Goal: Task Accomplishment & Management: Manage account settings

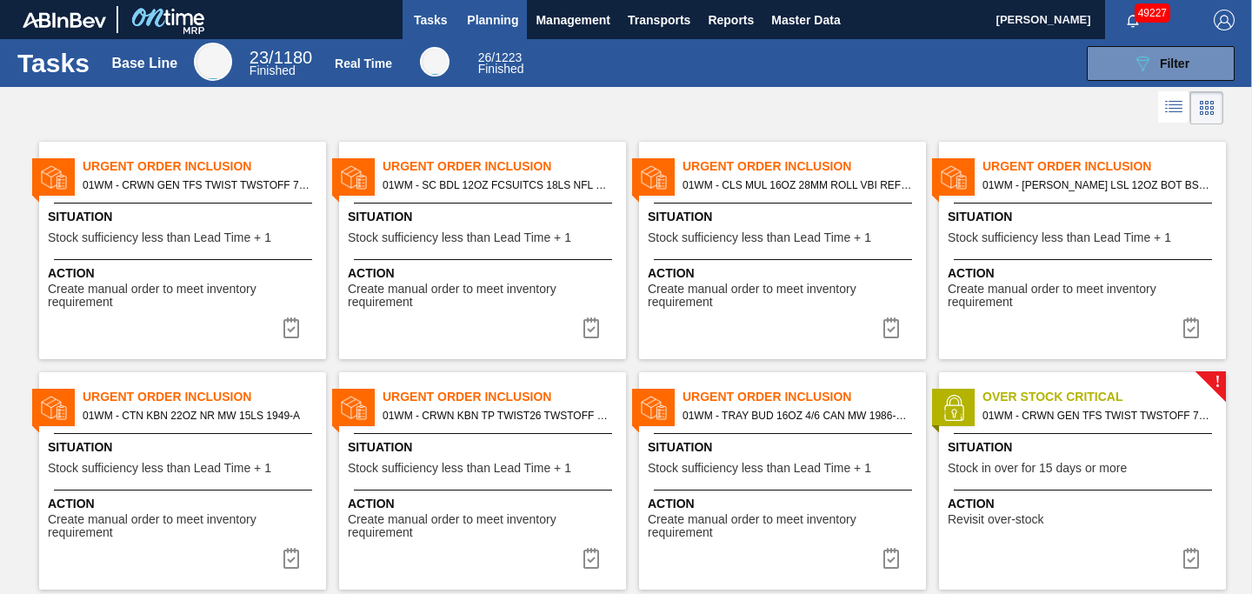
click at [491, 23] on span "Planning" at bounding box center [492, 20] width 51 height 21
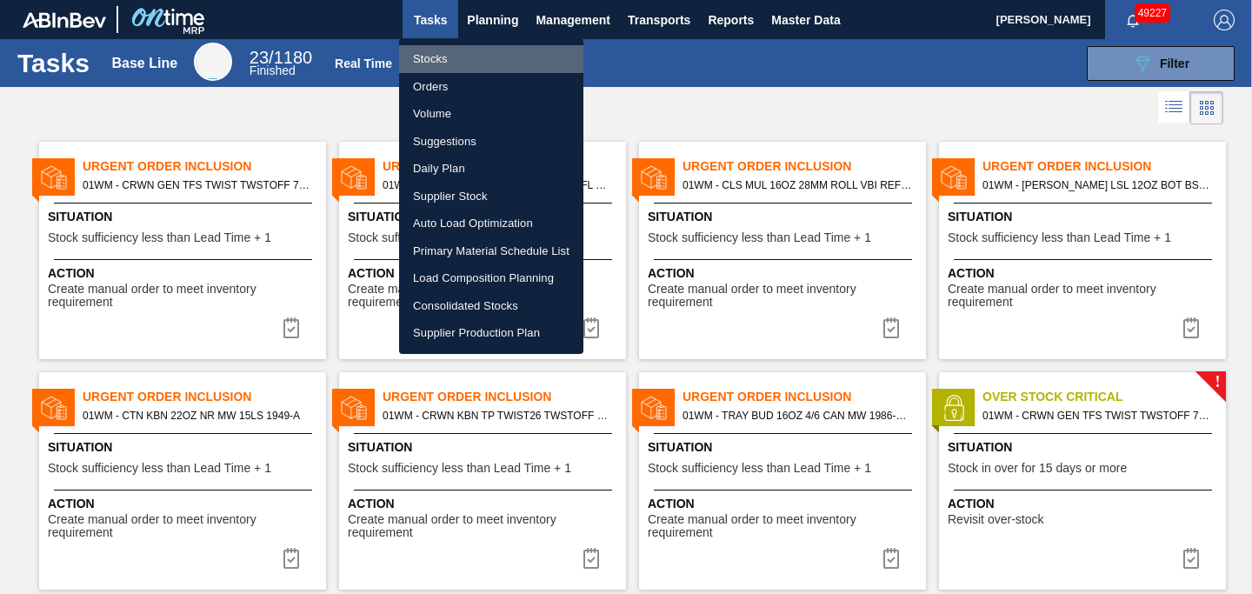
click at [454, 63] on li "Stocks" at bounding box center [491, 59] width 184 height 28
click at [454, 64] on li "Stocks" at bounding box center [491, 59] width 184 height 28
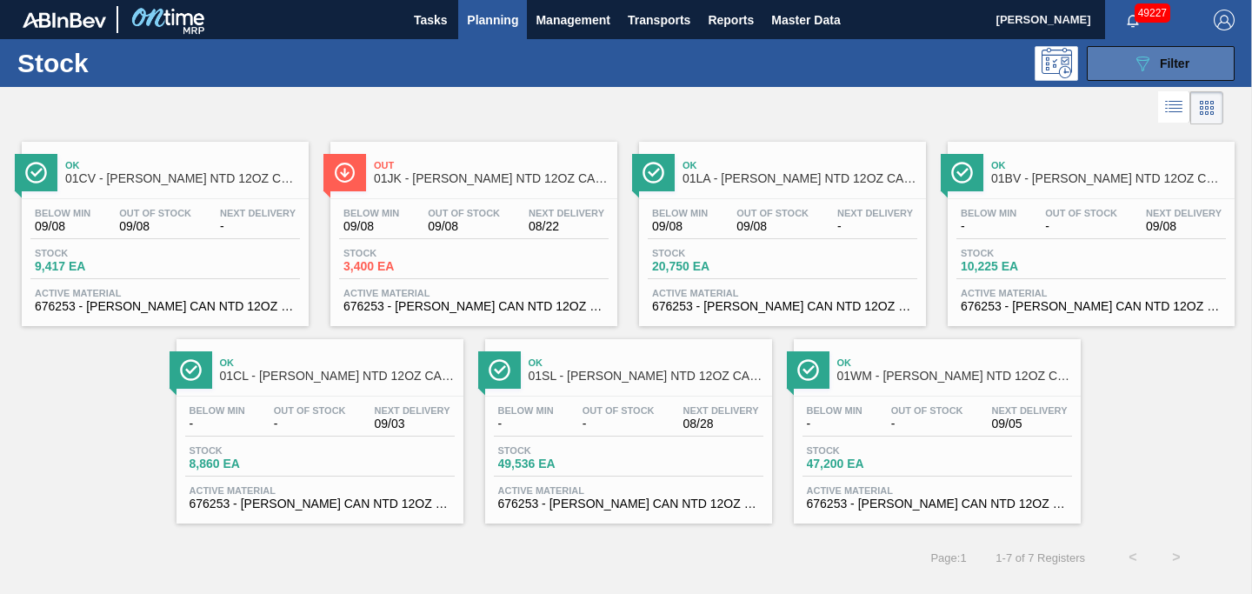
click at [1128, 76] on button "089F7B8B-B2A5-4AFE-B5C0-19BA573D28AC Filter" at bounding box center [1161, 63] width 148 height 35
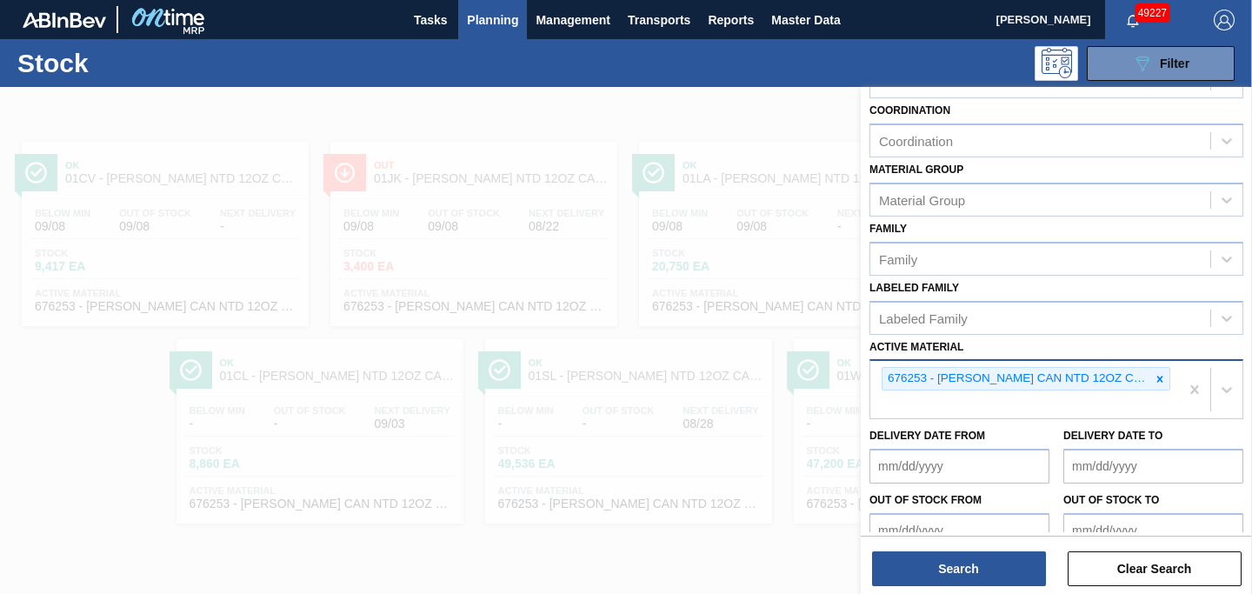
scroll to position [192, 0]
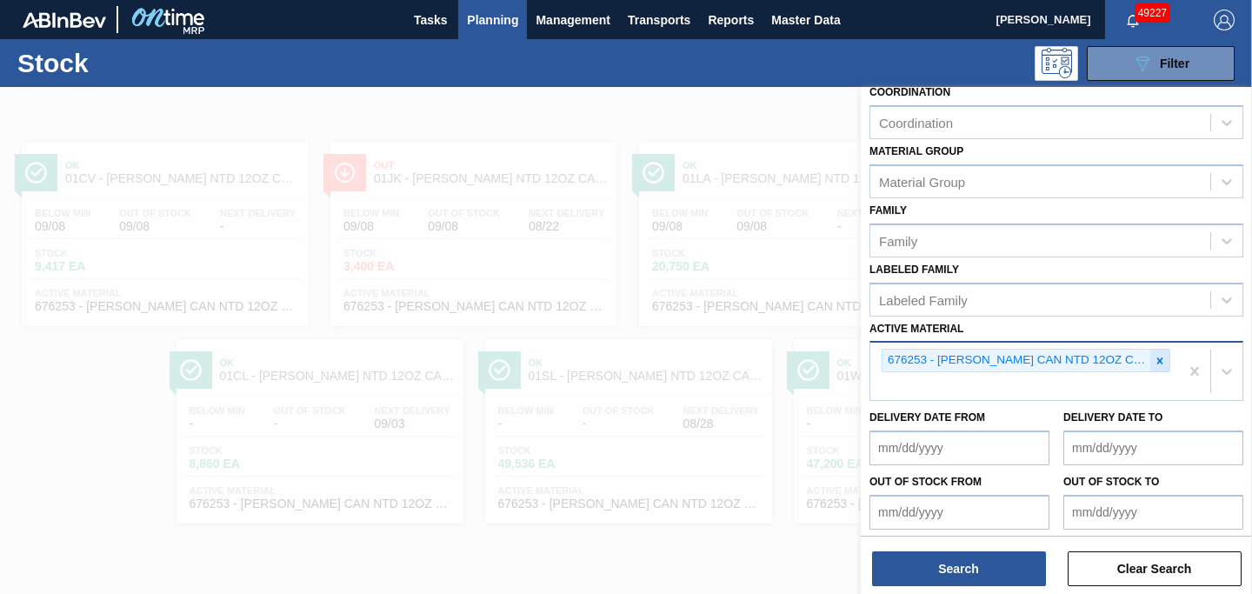
click at [1154, 363] on icon at bounding box center [1160, 361] width 12 height 12
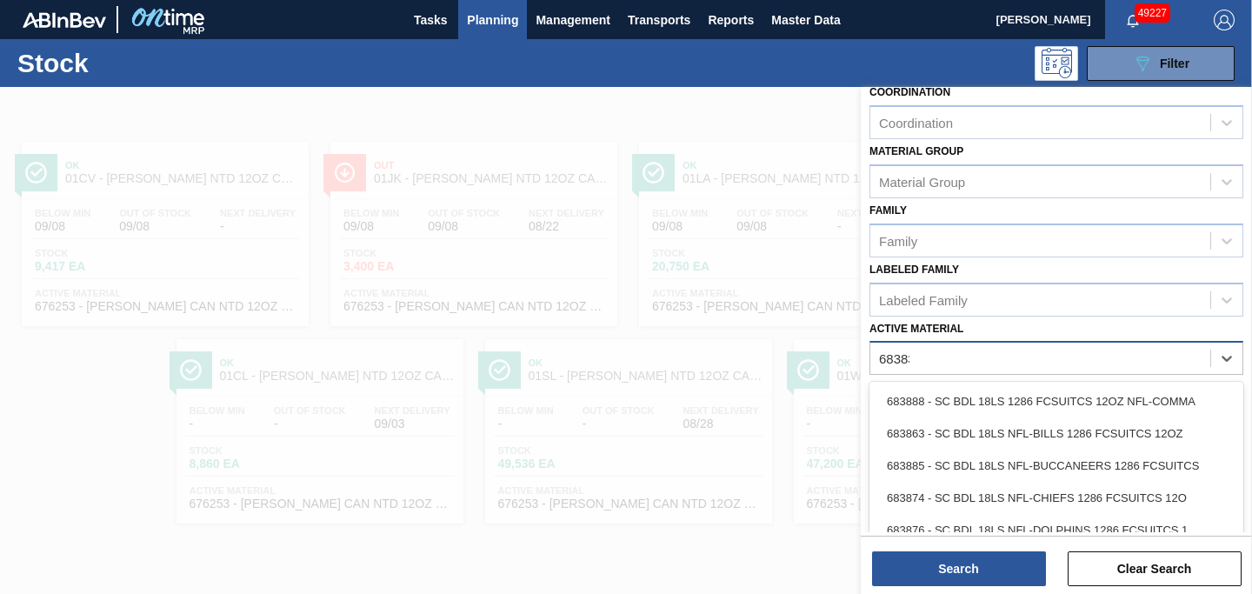
type Material "683837"
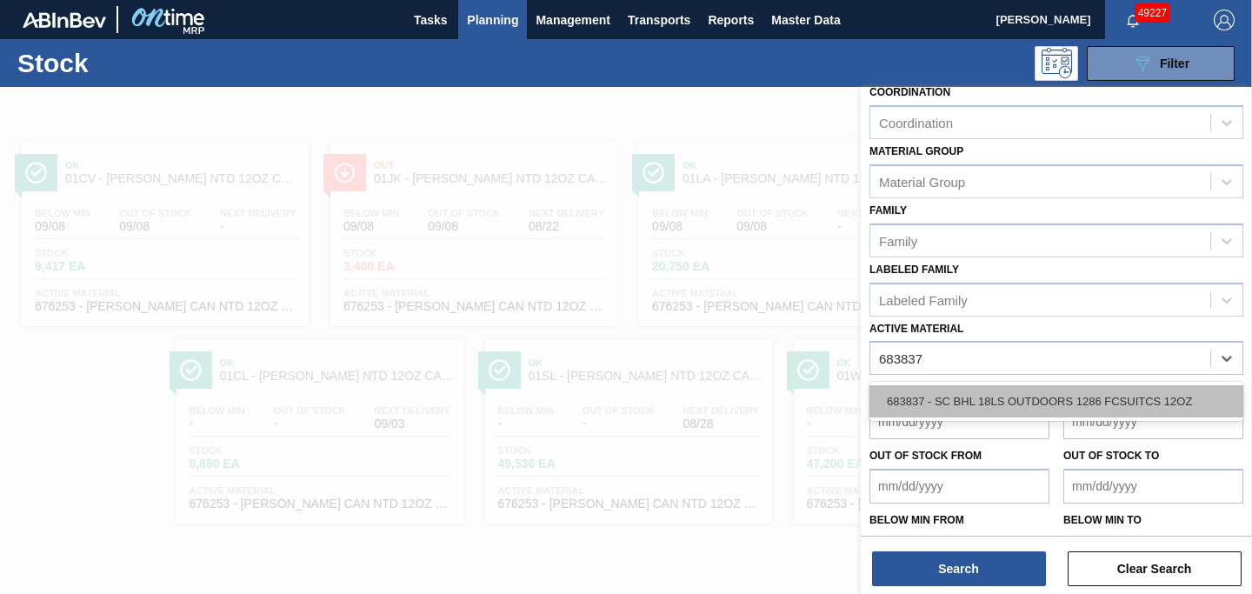
click at [1173, 411] on div "683837 - SC BHL 18LS OUTDOORS 1286 FCSUITCS 12OZ" at bounding box center [1056, 401] width 374 height 32
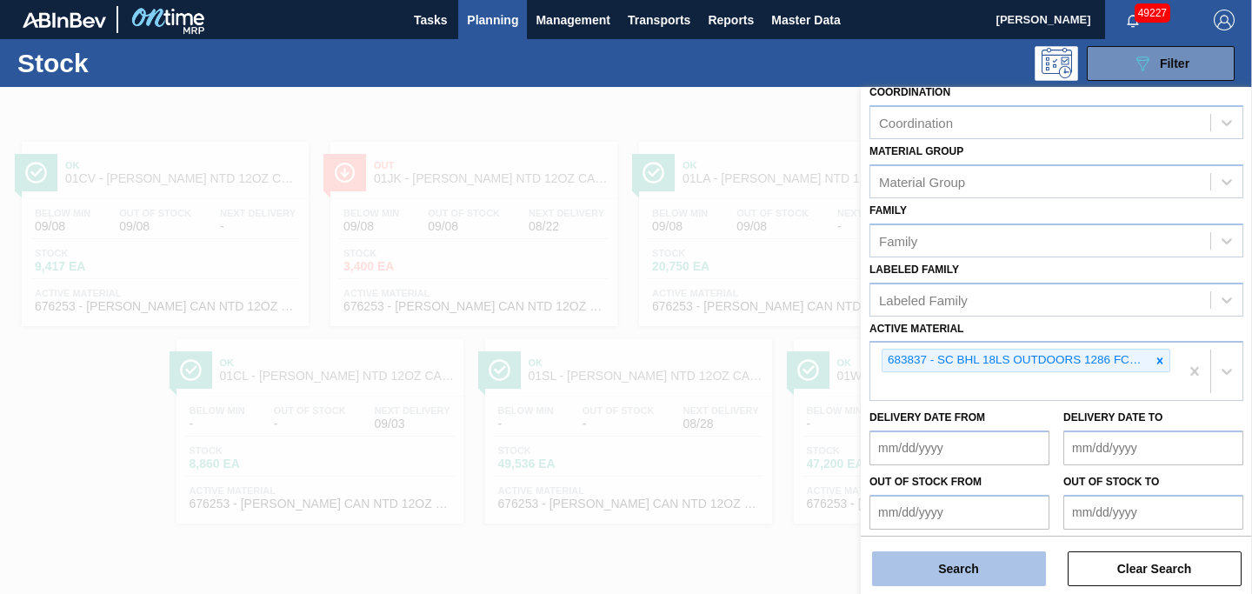
click at [975, 571] on button "Search" at bounding box center [959, 568] width 174 height 35
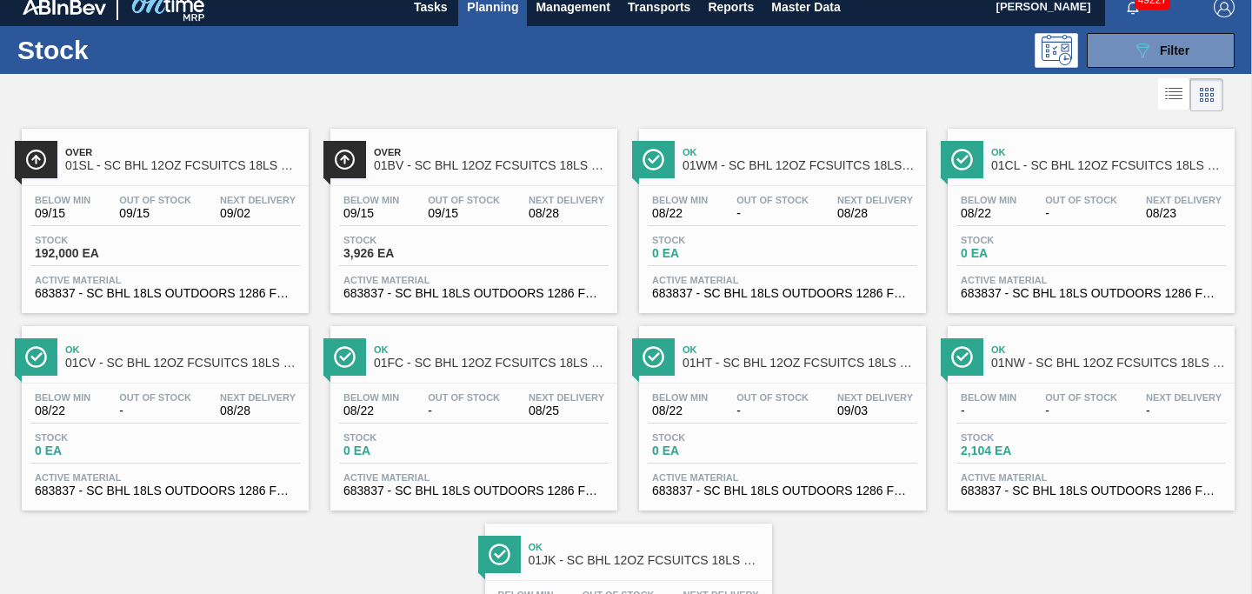
scroll to position [28, 0]
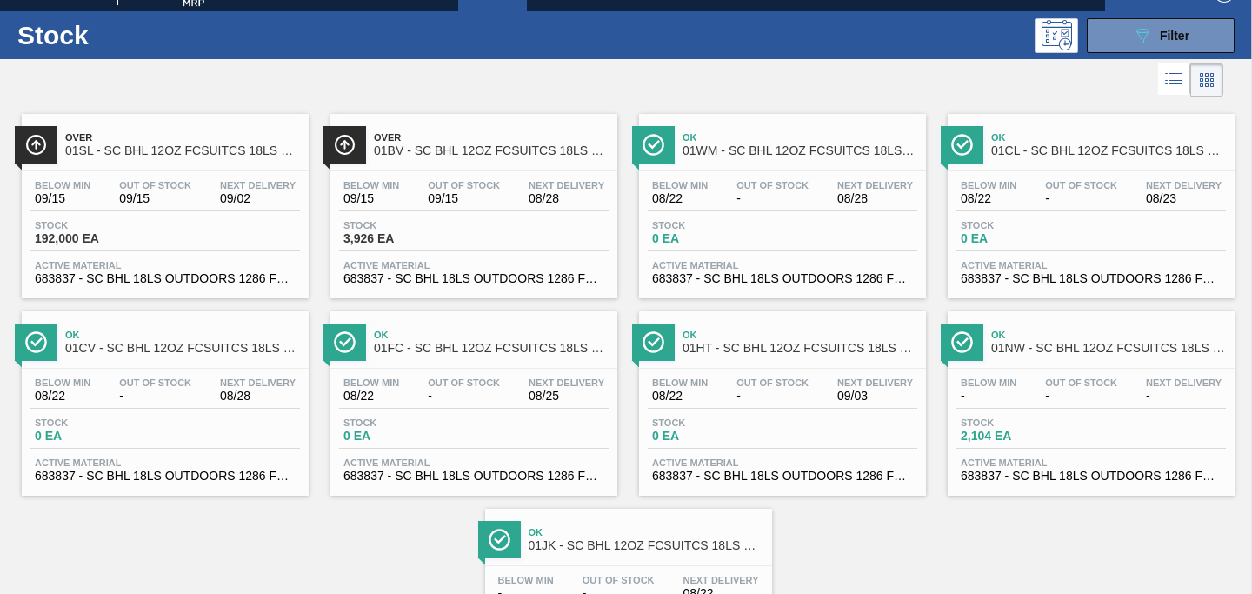
click at [140, 376] on div "Below Min 08/22 Out Of Stock - Next Delivery 08/28 Stock 0 EA Active Material 6…" at bounding box center [165, 428] width 287 height 118
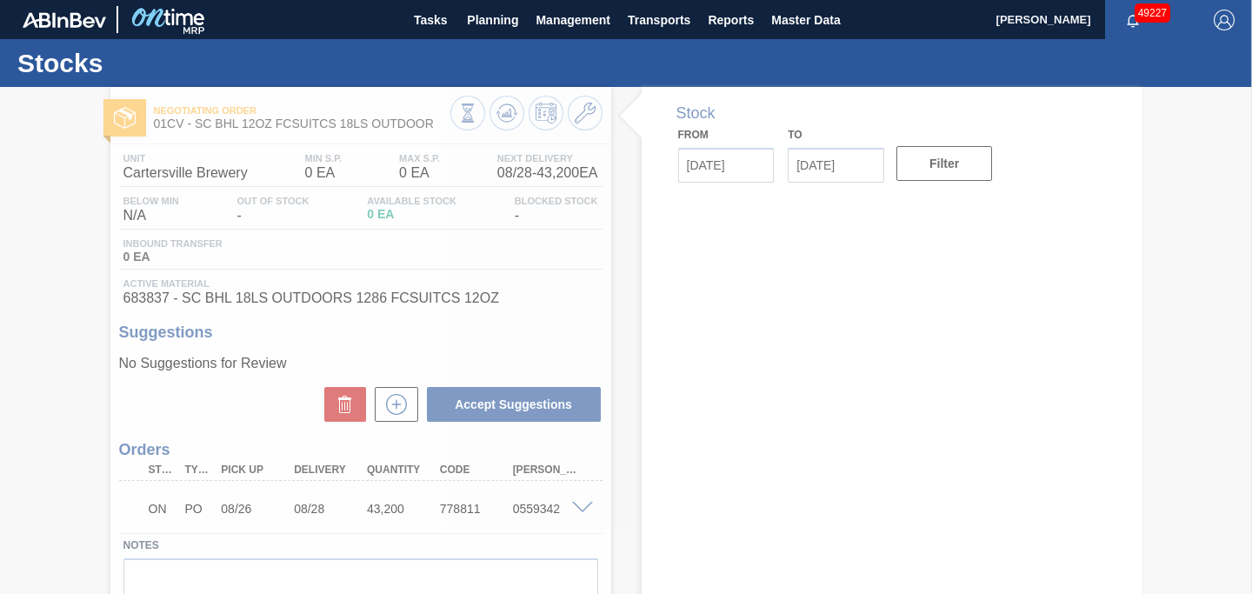
type input "08/22/2025"
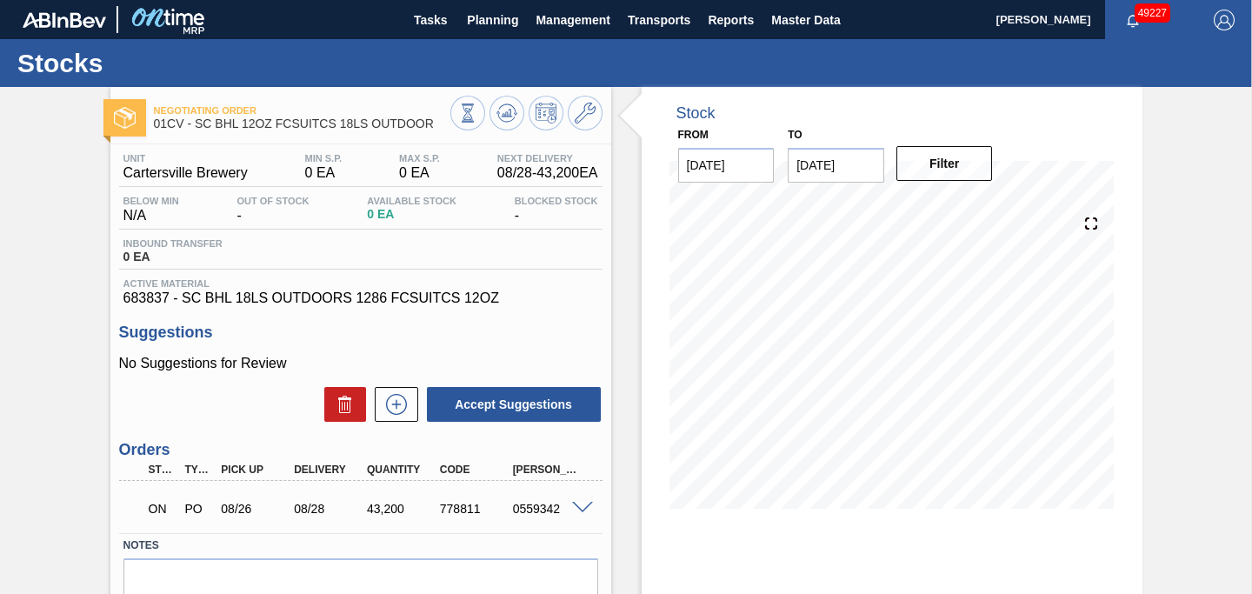
click at [848, 171] on input "09/05/2025" at bounding box center [836, 165] width 97 height 35
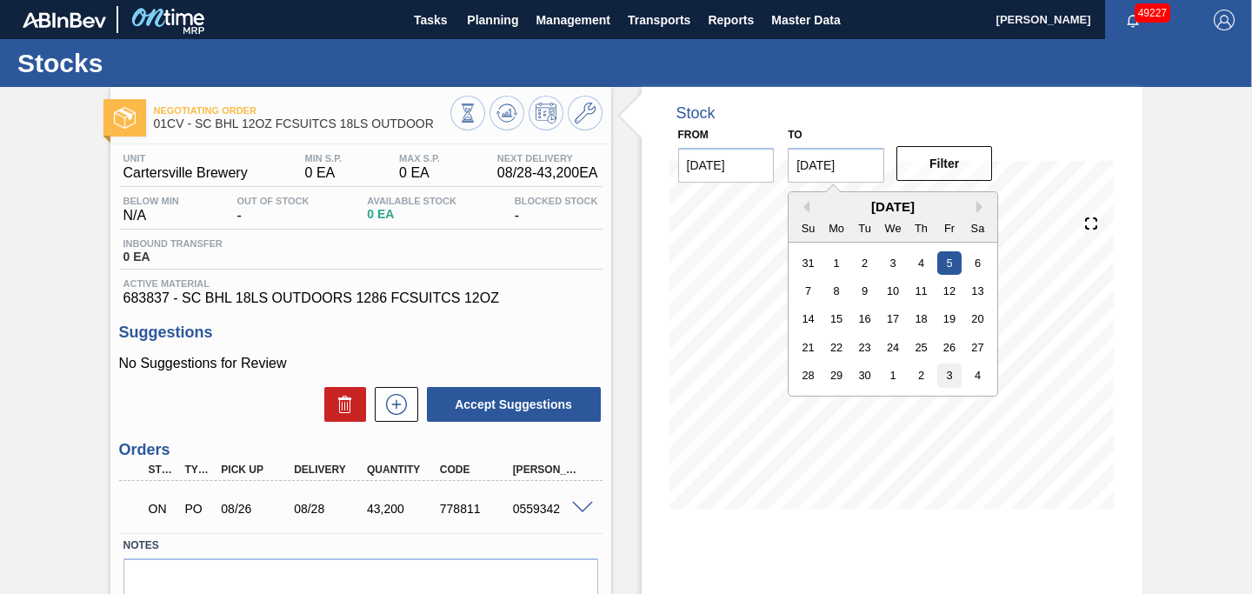
click at [952, 386] on div "3" at bounding box center [949, 374] width 23 height 23
type input "10/03/2025"
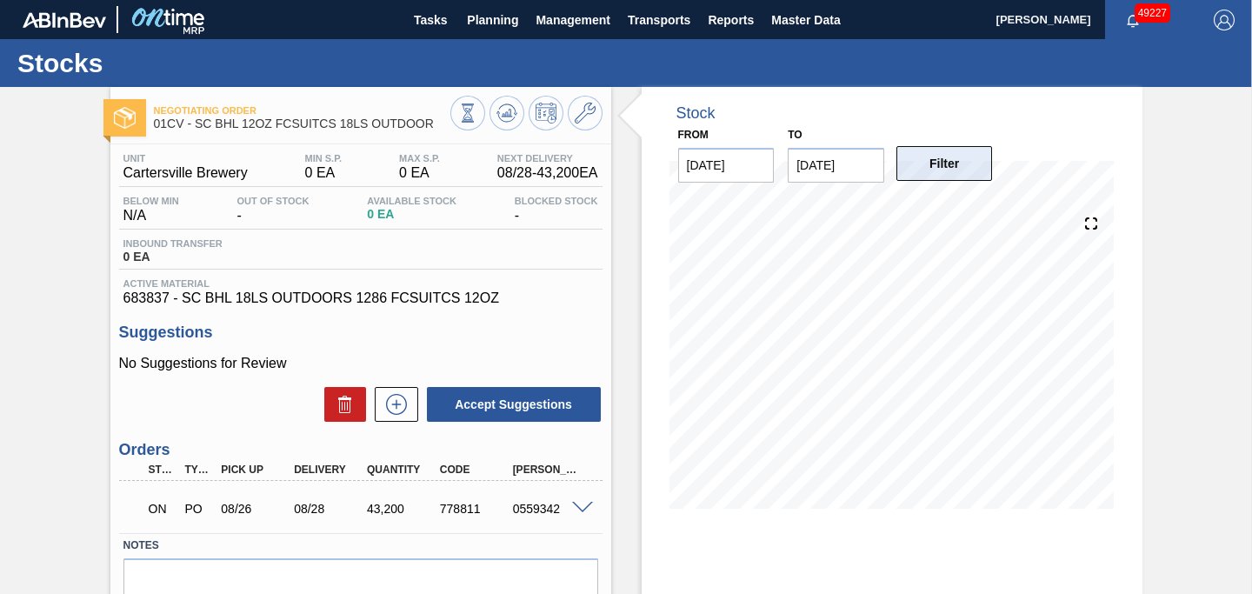
click at [952, 177] on button "Filter" at bounding box center [944, 163] width 97 height 35
click at [497, 27] on span "Planning" at bounding box center [492, 20] width 51 height 21
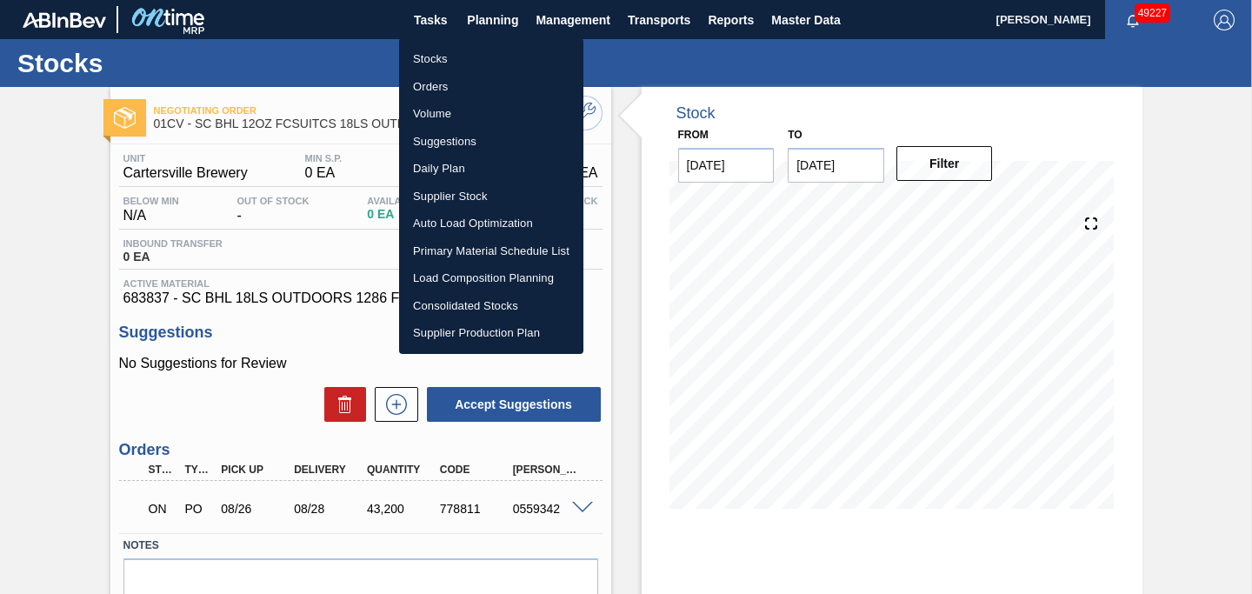
drag, startPoint x: 787, startPoint y: 73, endPoint x: 807, endPoint y: 57, distance: 25.9
click at [788, 72] on div at bounding box center [626, 297] width 1252 height 594
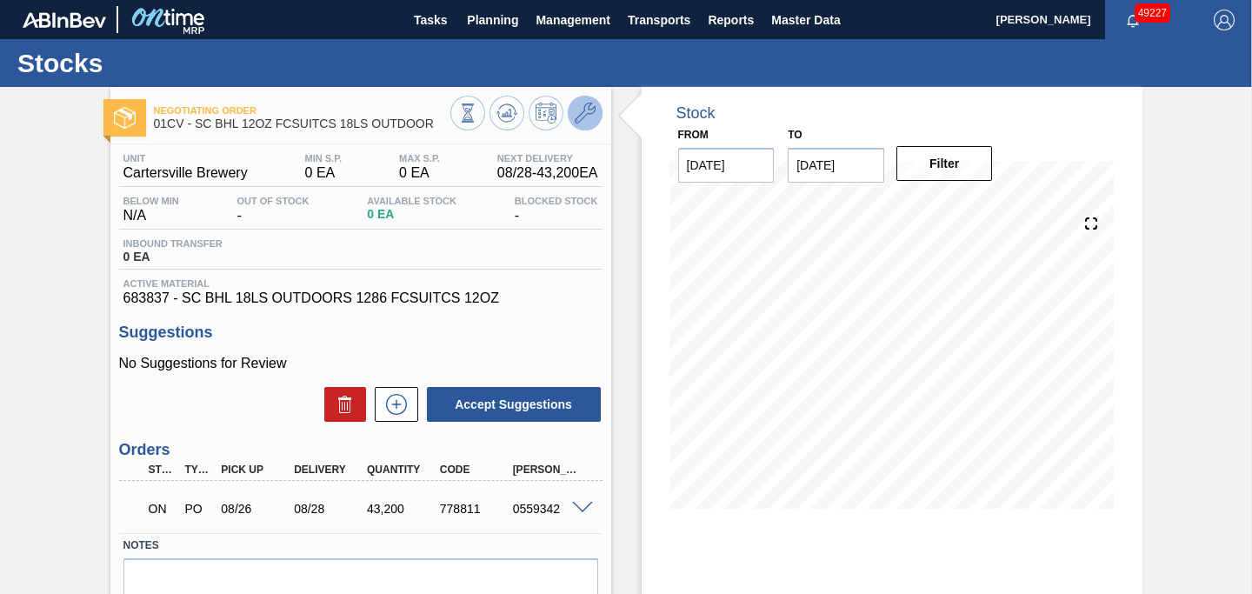
click at [586, 110] on icon at bounding box center [585, 113] width 21 height 21
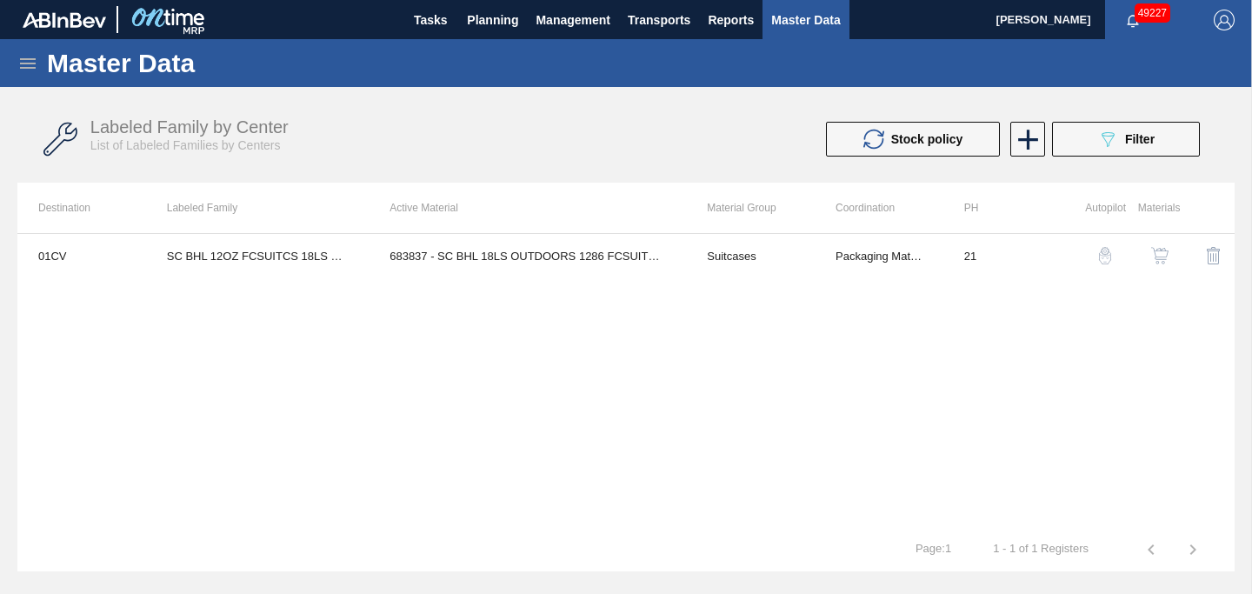
click at [1174, 253] on button "button" at bounding box center [1160, 256] width 42 height 42
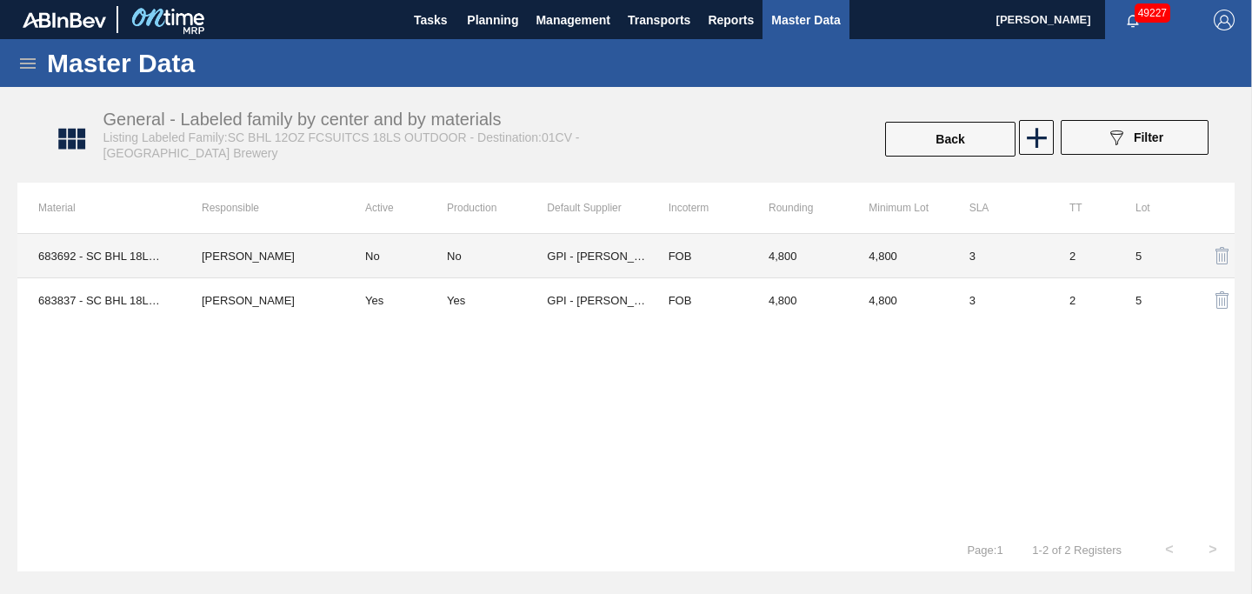
click at [307, 266] on td "Juliette Hill" at bounding box center [262, 256] width 163 height 44
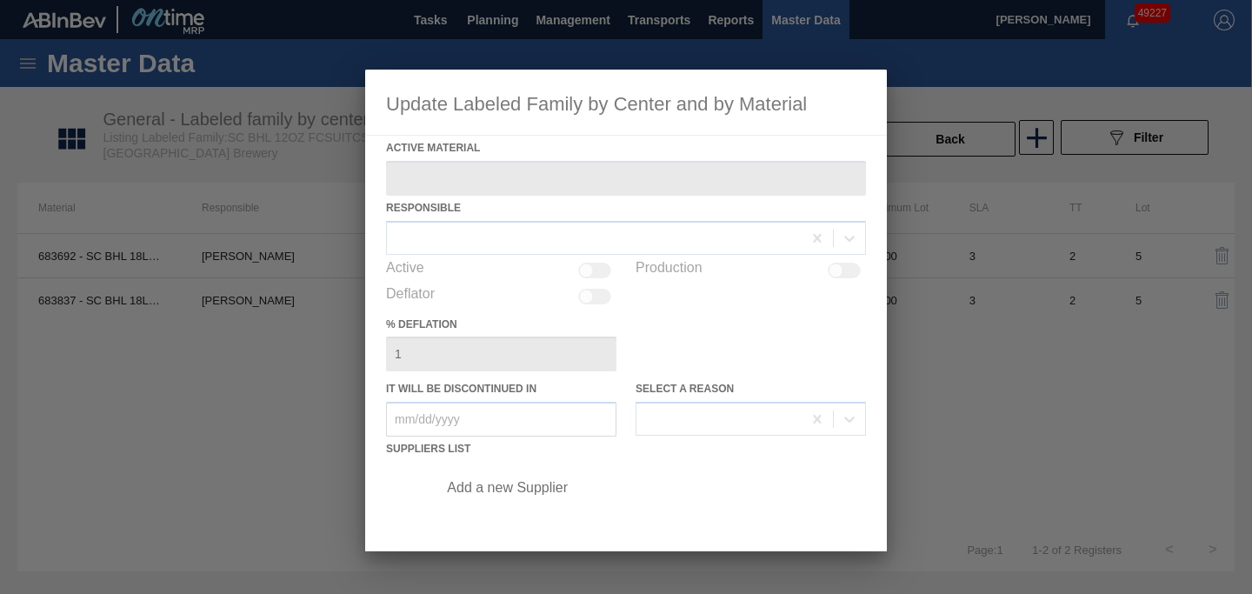
type Material "683692 - SC BHL 18LS FCSUITCS 12OZ OUTDOORS PROMO"
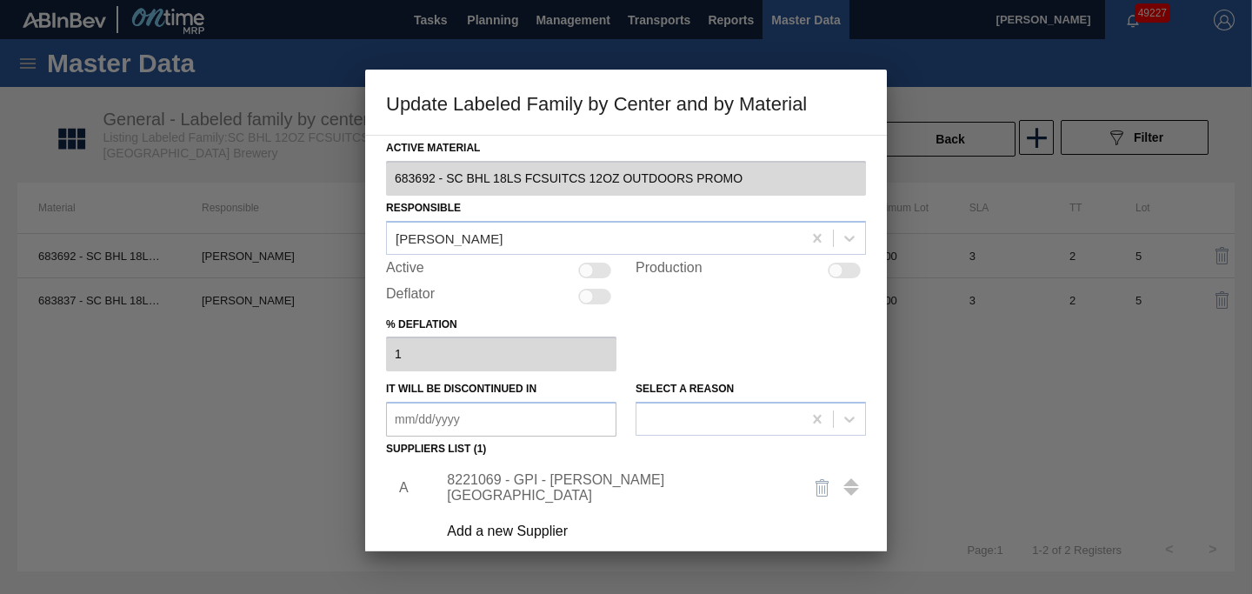
click at [842, 274] on div at bounding box center [844, 271] width 33 height 16
checkbox input "true"
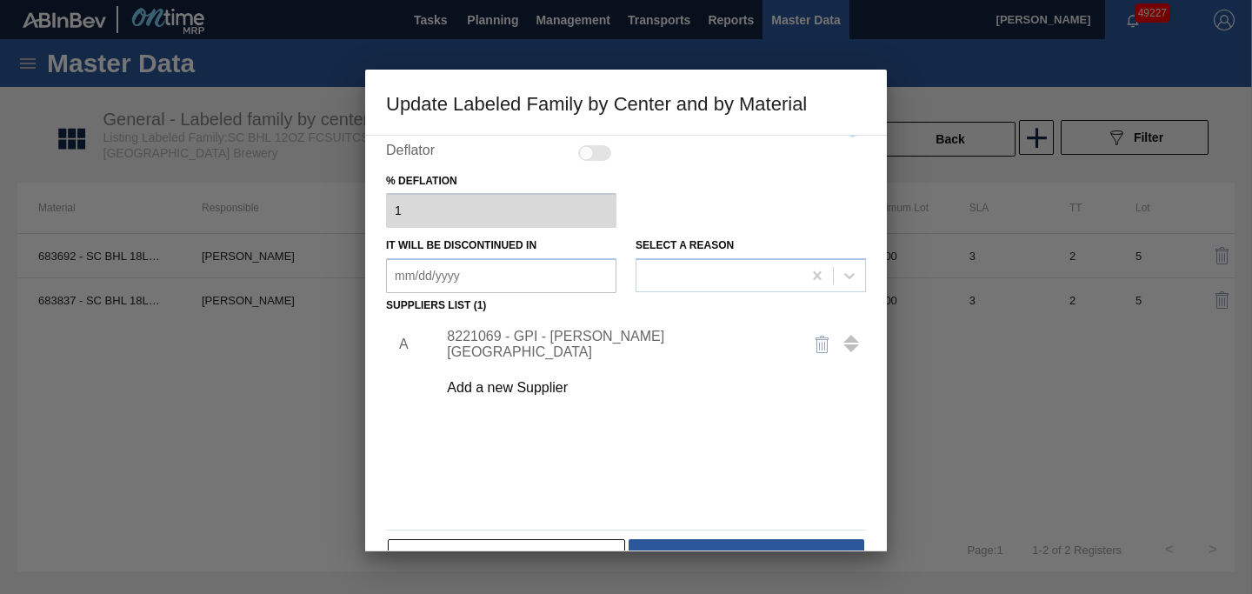
scroll to position [190, 0]
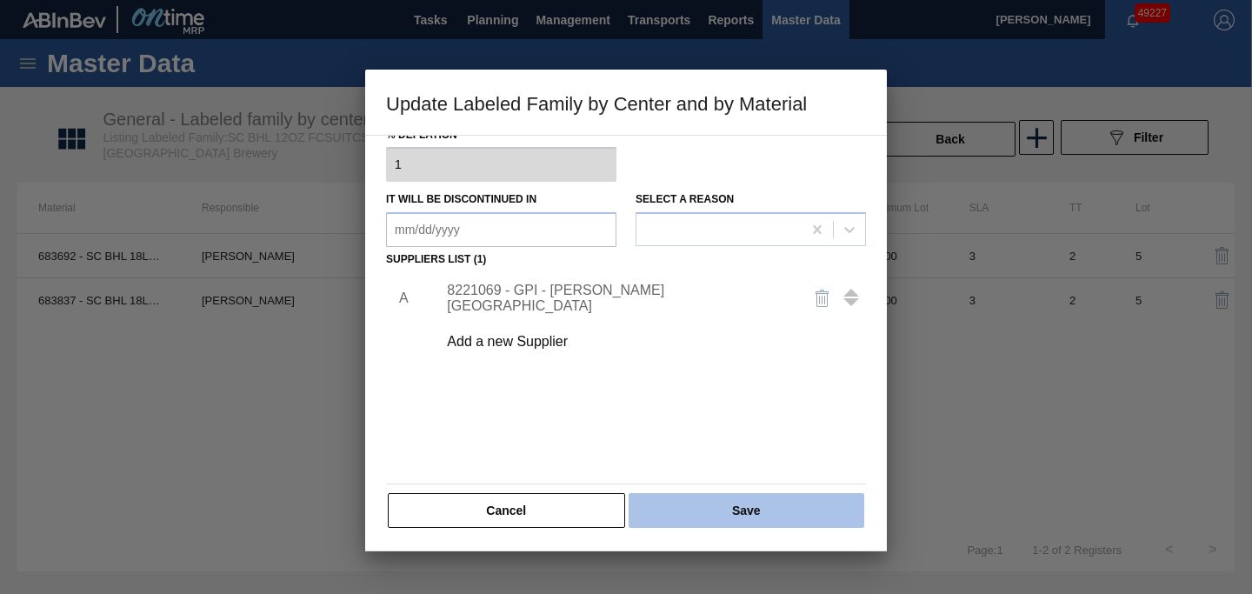
click at [802, 508] on button "Save" at bounding box center [747, 510] width 236 height 35
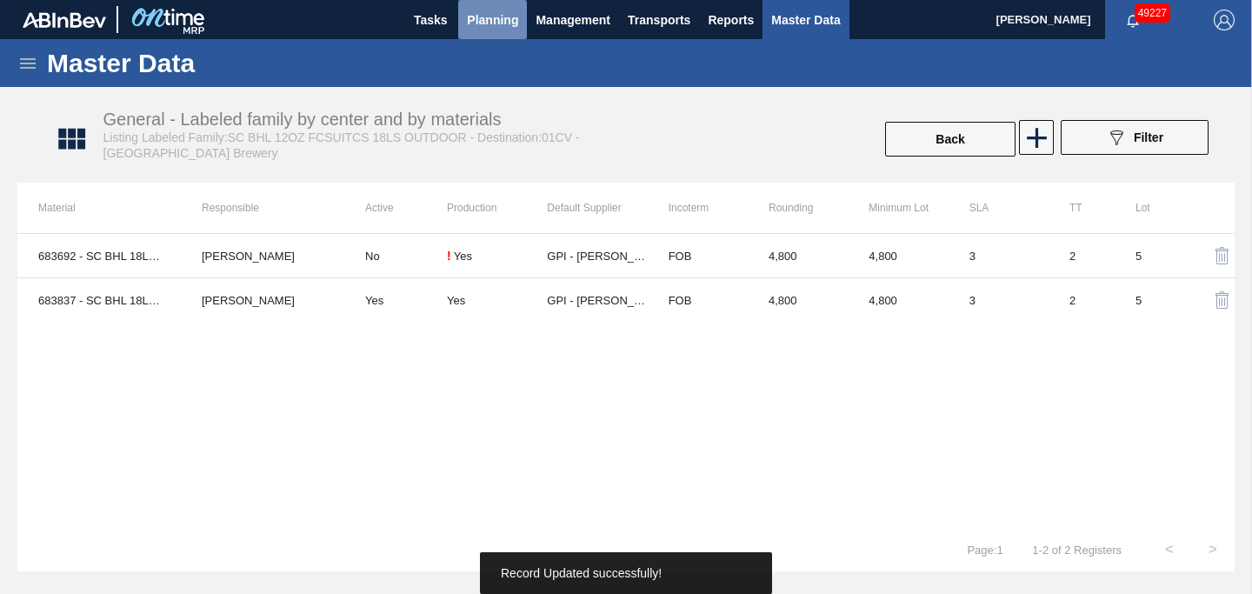
click at [494, 21] on span "Planning" at bounding box center [492, 20] width 51 height 21
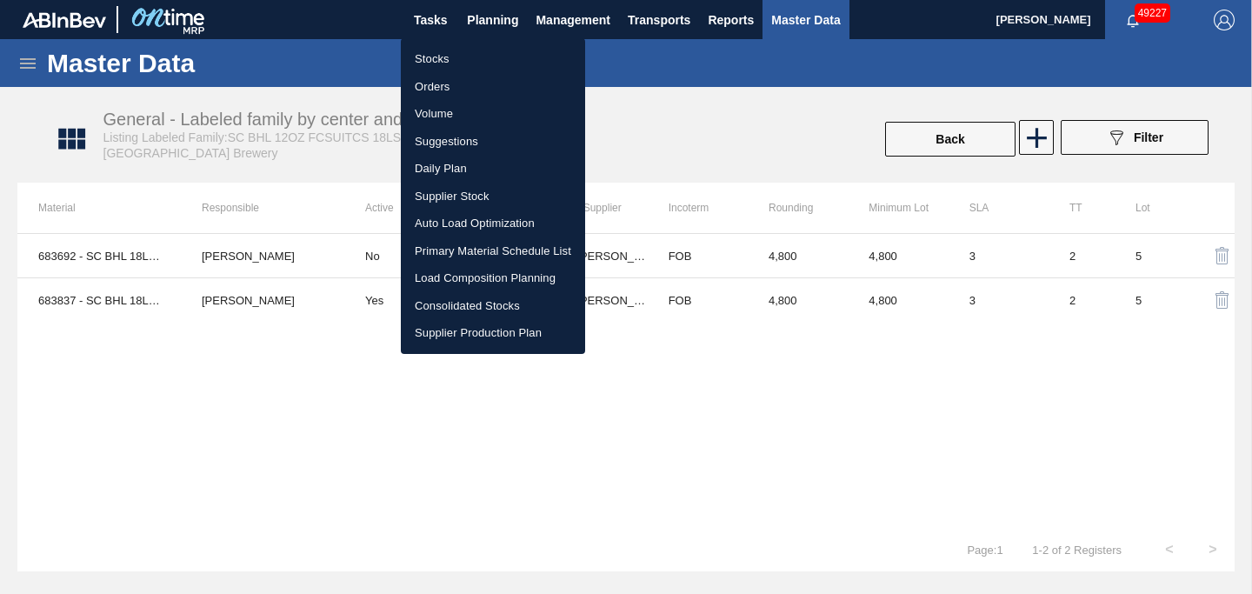
click at [470, 64] on li "Stocks" at bounding box center [493, 59] width 184 height 28
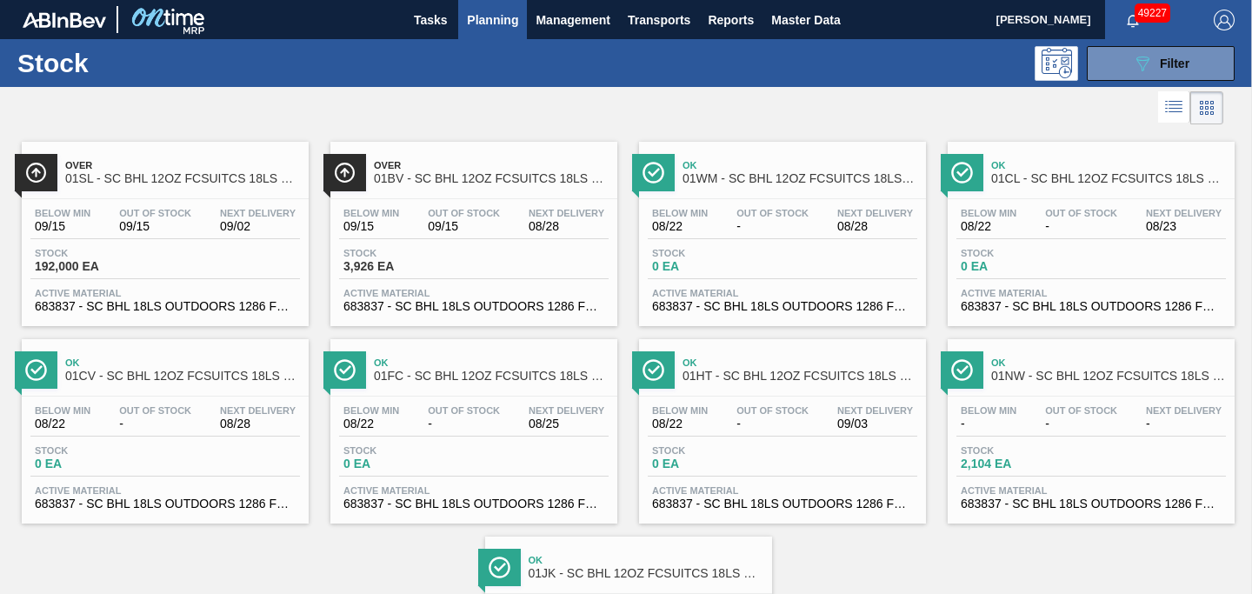
click at [134, 384] on div "Ok 01CV - SC BHL 12OZ FCSUITCS 18LS OUTDOOR" at bounding box center [182, 369] width 235 height 39
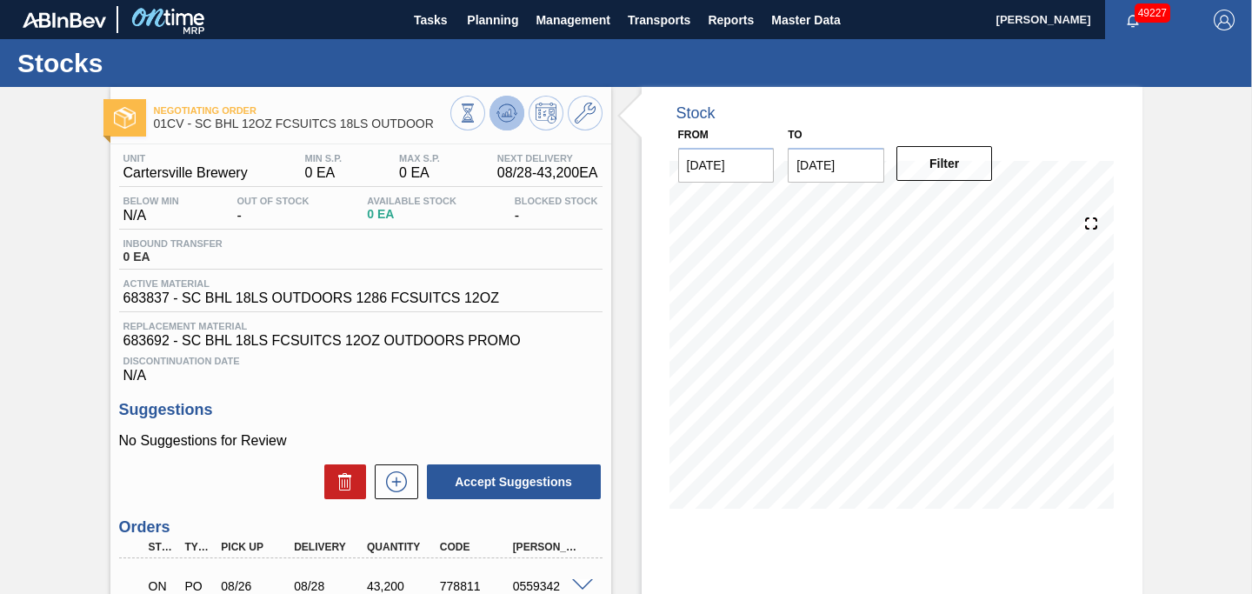
click at [505, 114] on icon at bounding box center [506, 114] width 2 height 4
